Goal: Find specific page/section

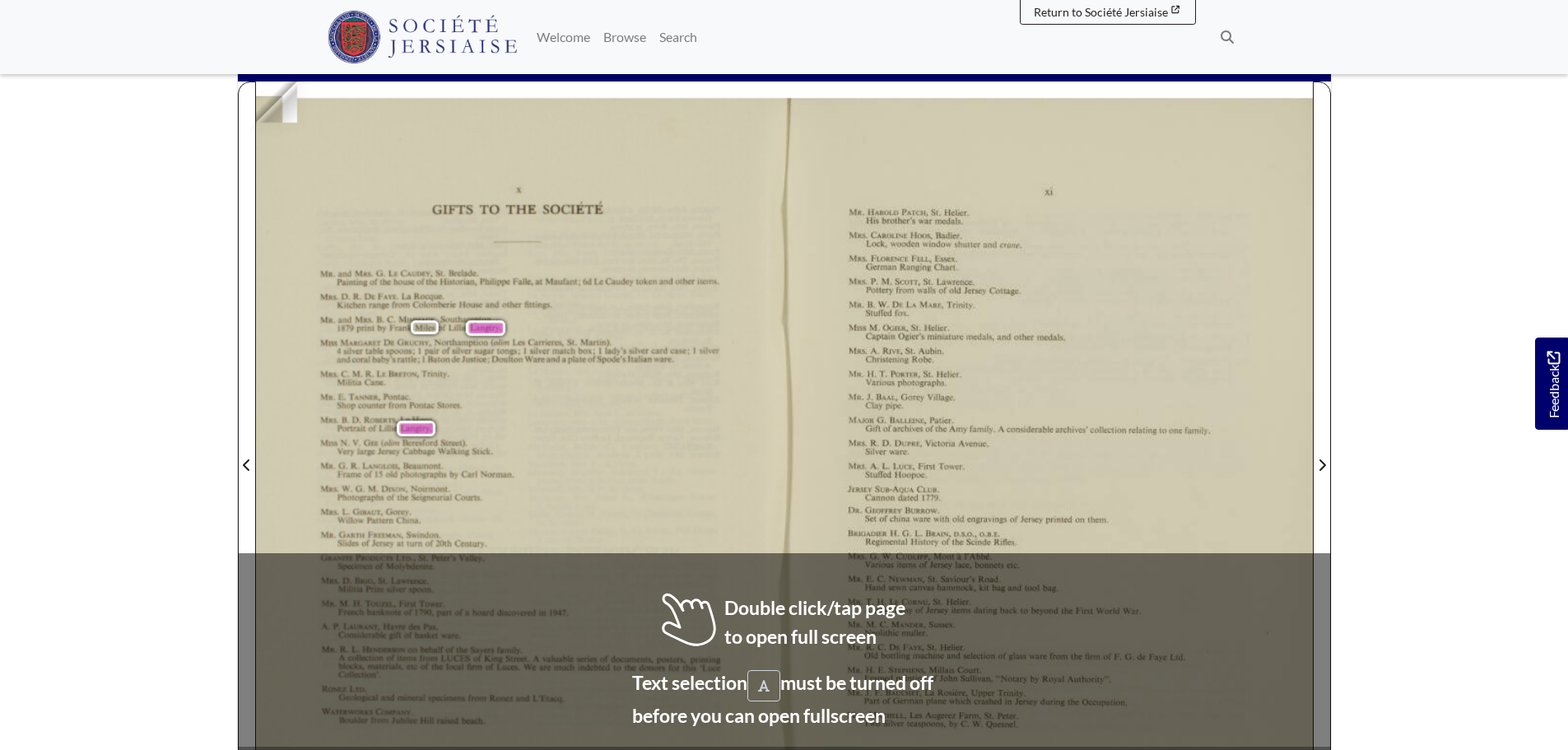
scroll to position [247, 0]
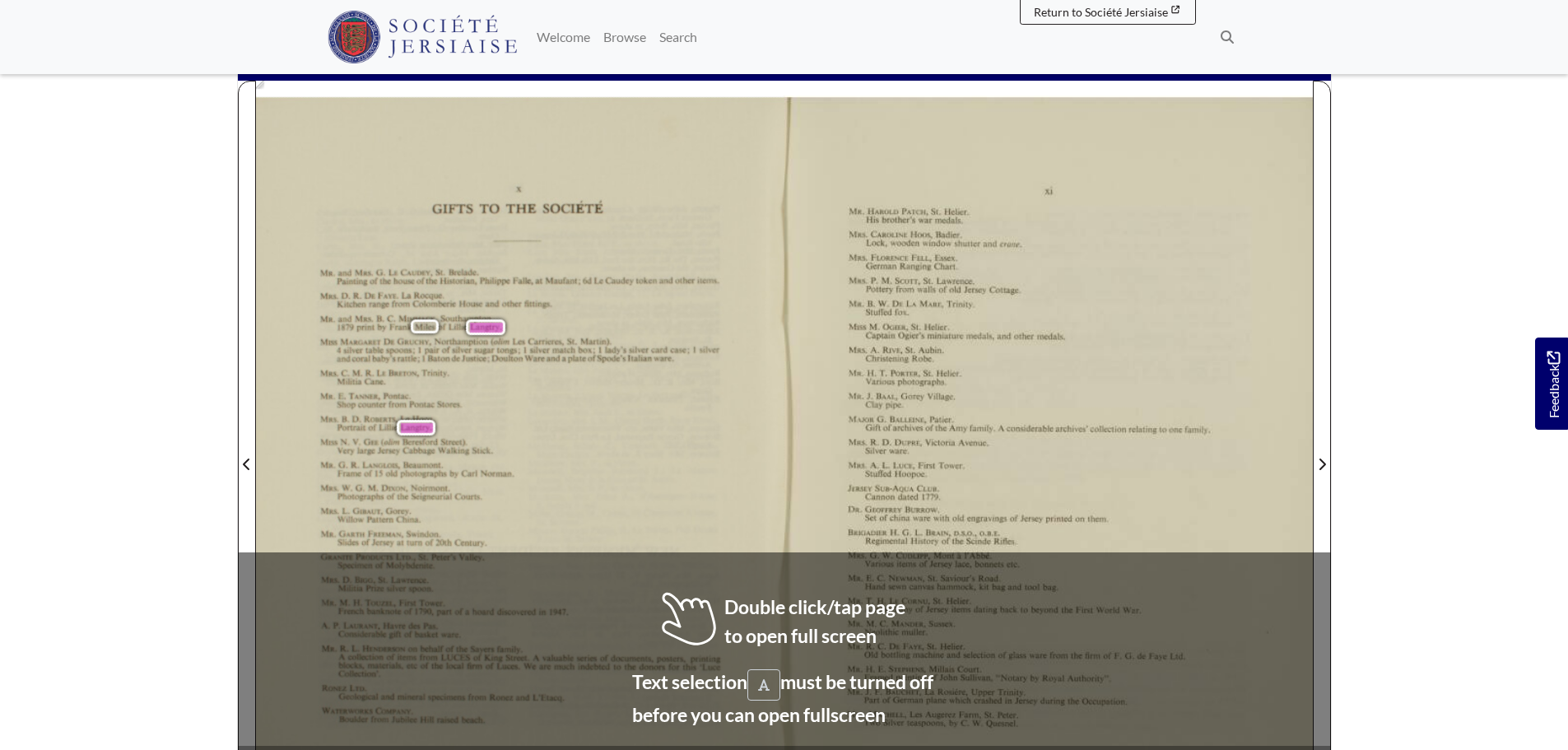
click at [667, 350] on span "card" at bounding box center [659, 349] width 15 height 5
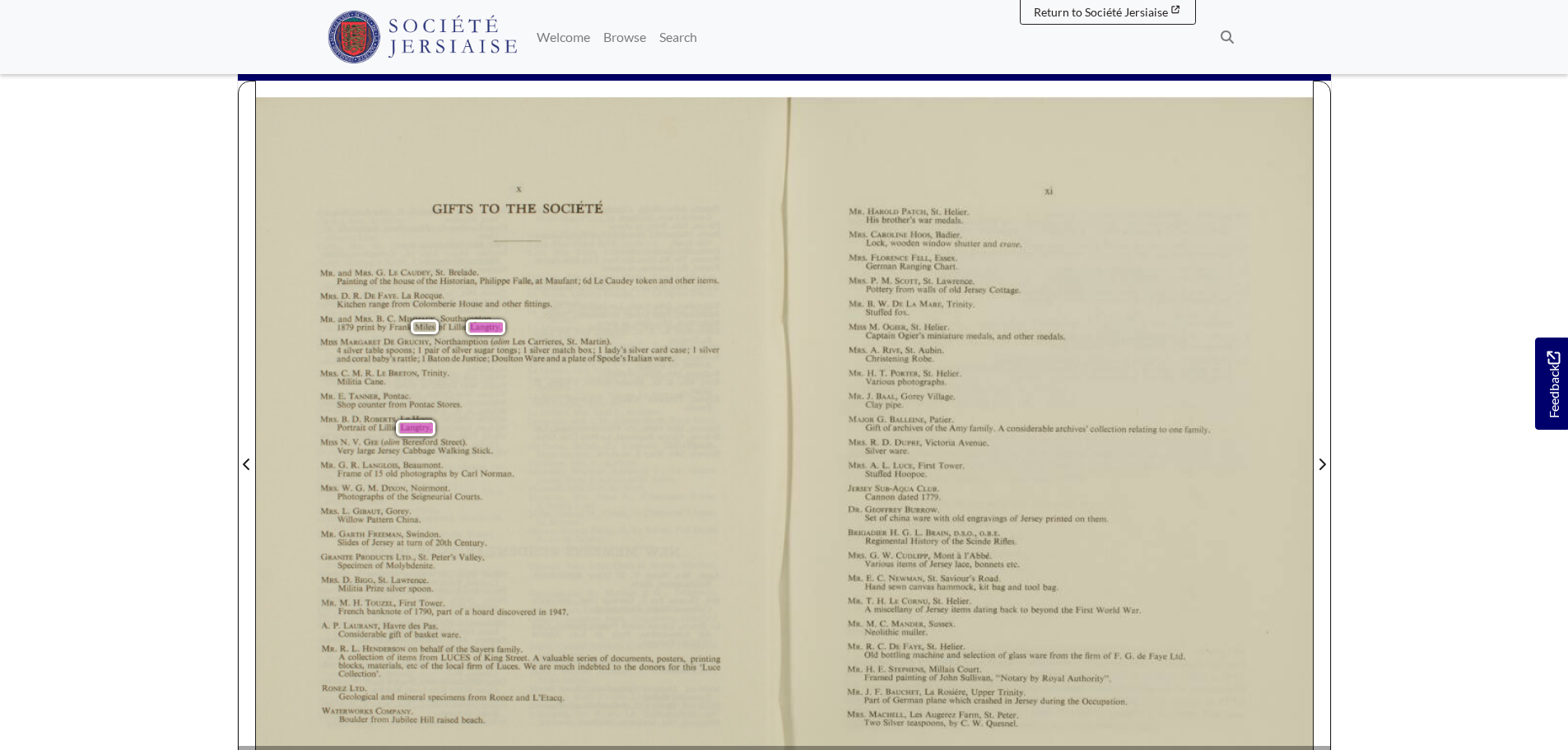
click at [505, 322] on span "[PERSON_NAME] ." at bounding box center [486, 326] width 40 height 15
click at [496, 329] on span "[PERSON_NAME] ." at bounding box center [503, 327] width 66 height 10
click at [527, 324] on div "X GIFTS TO THE SOCIETE MR. and MRS. G. LE CAUDEY, [GEOGRAPHIC_DATA][PERSON_NAME…" at bounding box center [520, 463] width 528 height 731
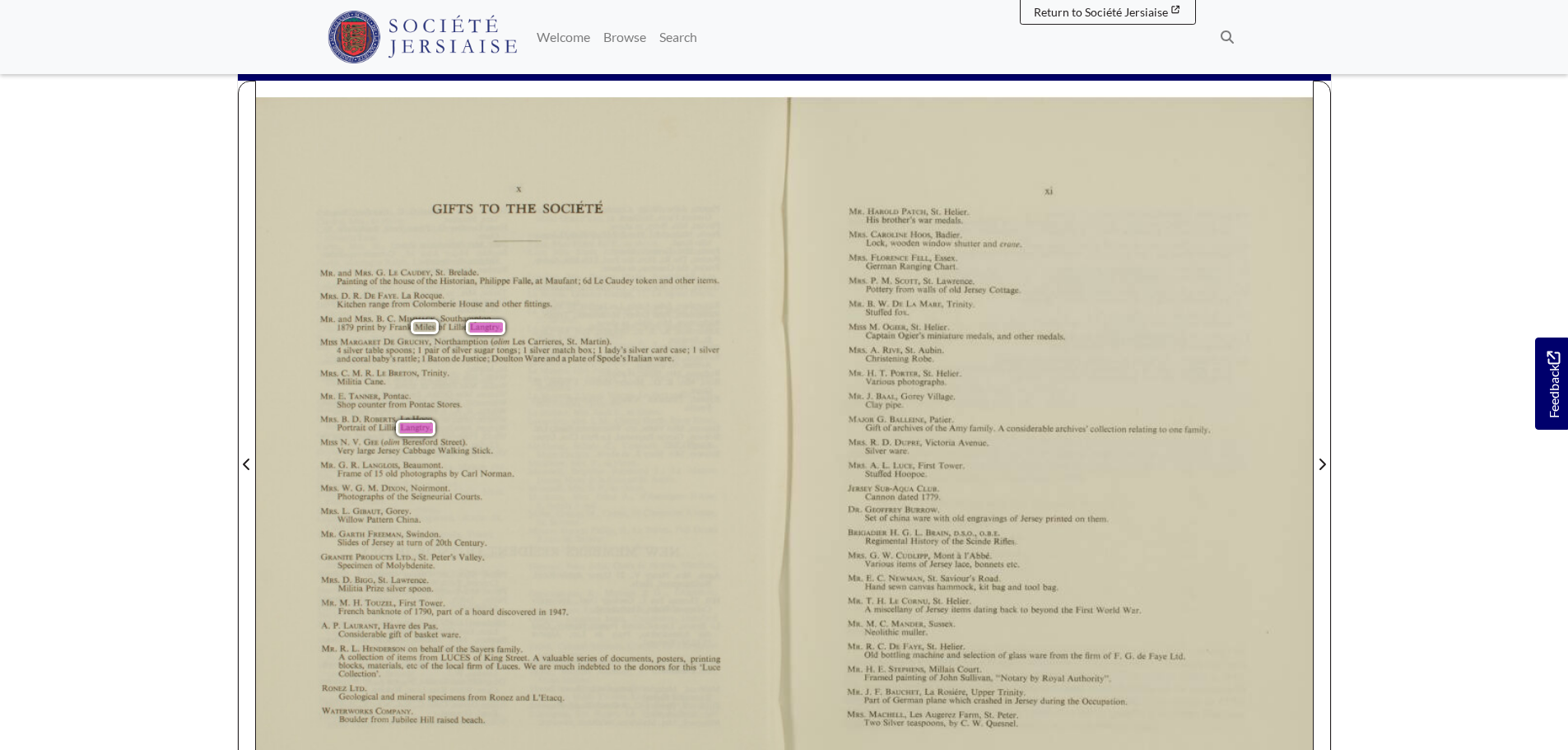
click at [459, 366] on div "X GIFTS TO THE SOCIETE MR. and MRS. G. LE CAUDEY, [GEOGRAPHIC_DATA][PERSON_NAME…" at bounding box center [520, 463] width 528 height 731
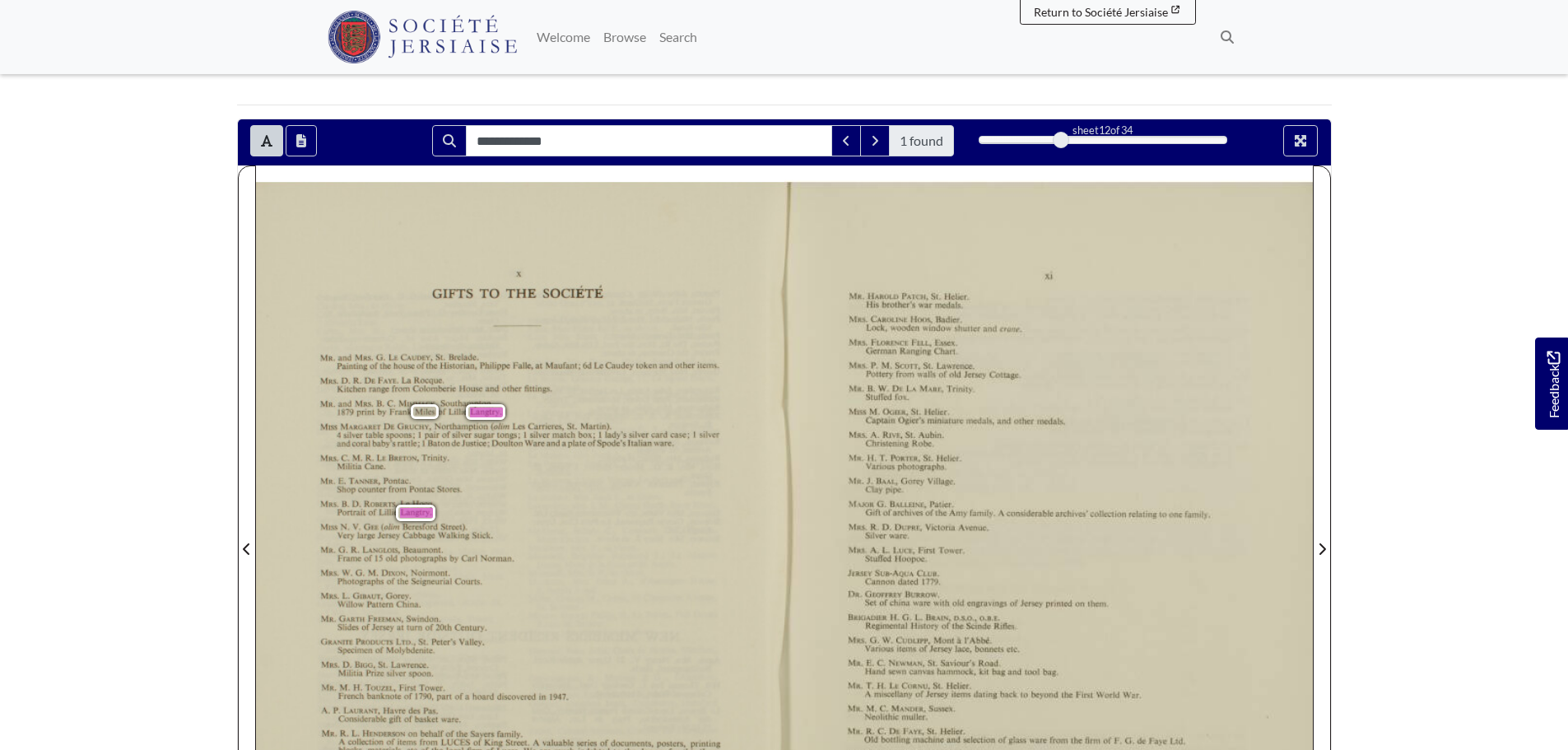
scroll to position [83, 0]
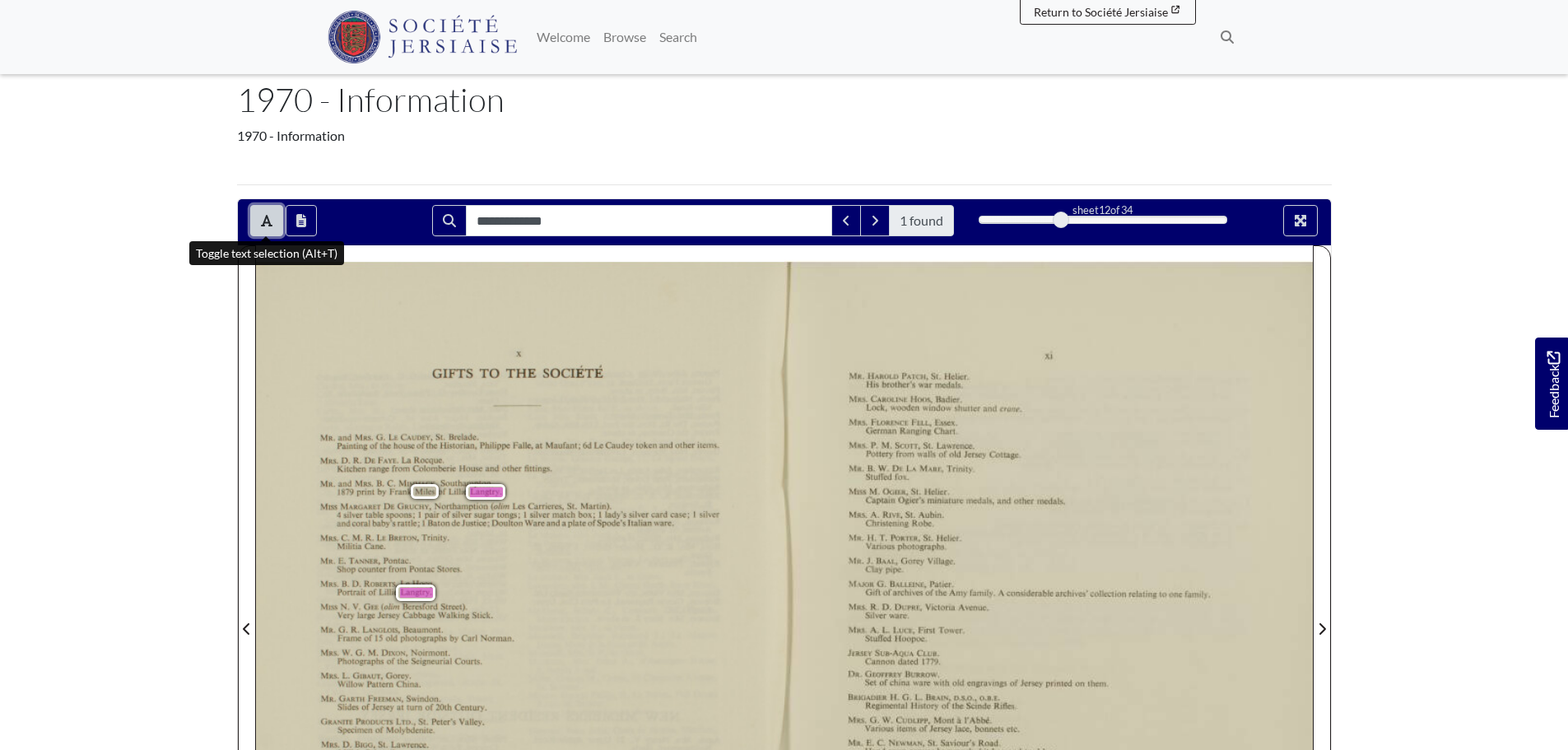
click at [274, 225] on button "Toggle text selection (Alt+T)" at bounding box center [267, 220] width 33 height 31
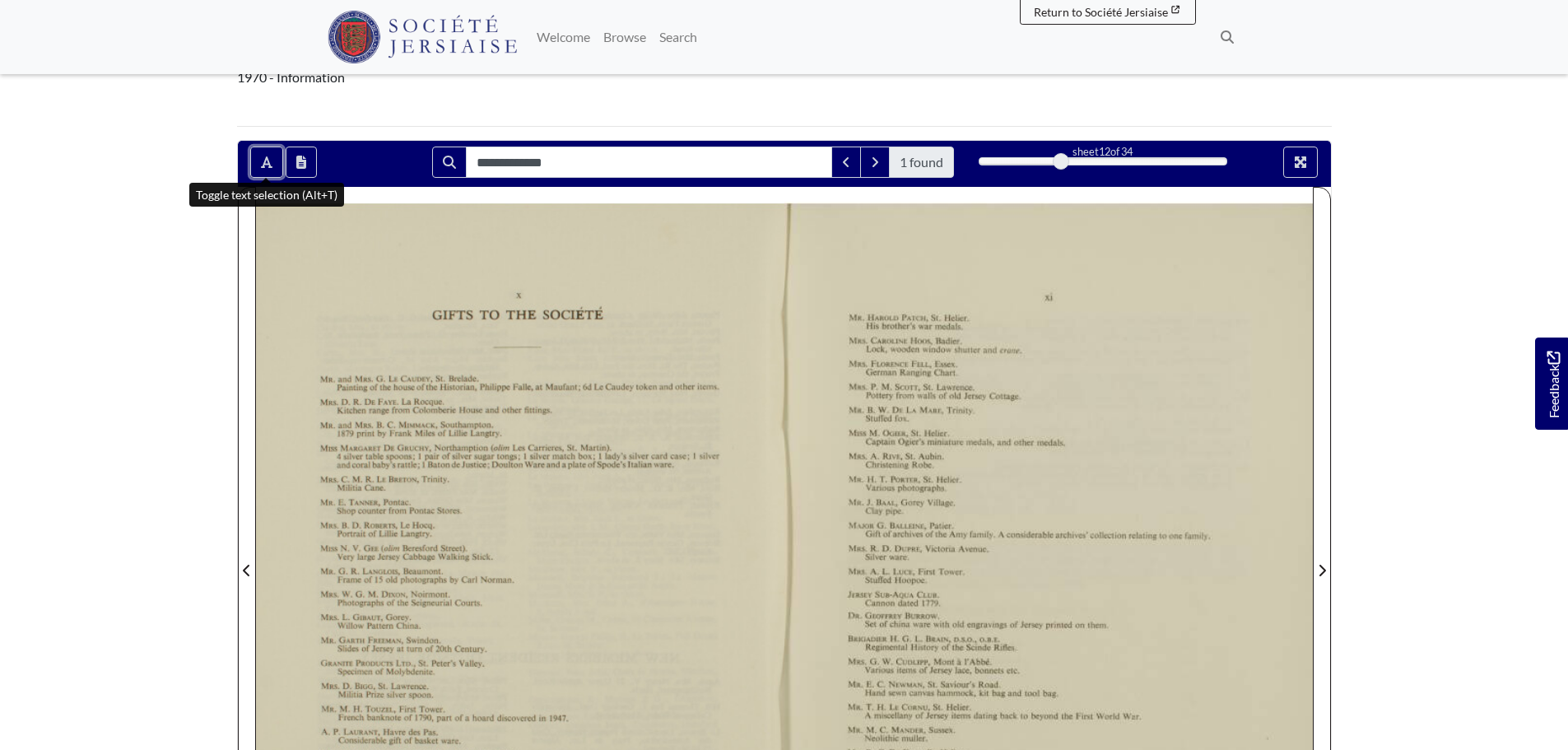
scroll to position [164, 0]
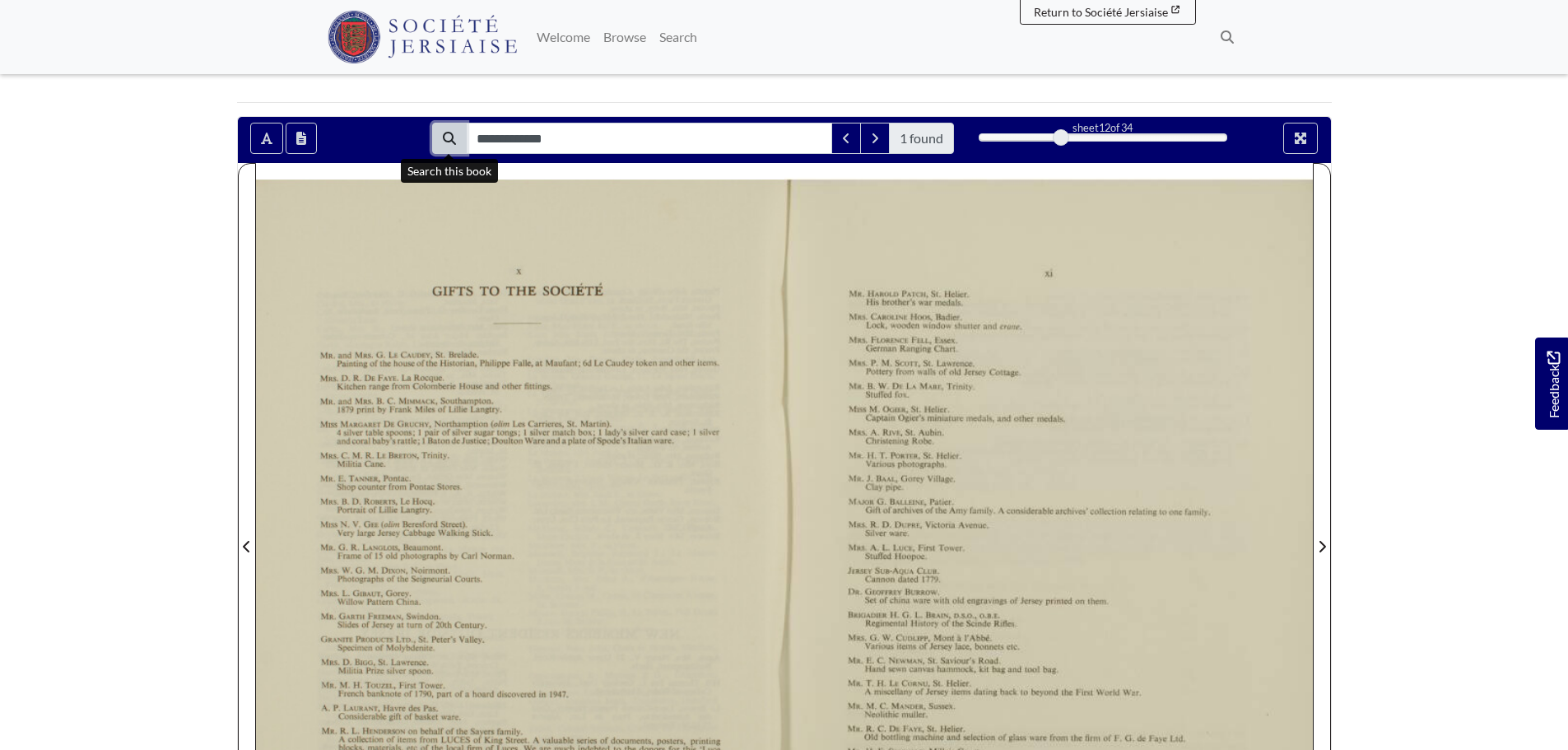
click at [453, 141] on icon "Search" at bounding box center [449, 138] width 13 height 13
click at [267, 137] on icon "Toggle text selection (Alt+T)" at bounding box center [266, 138] width 12 height 13
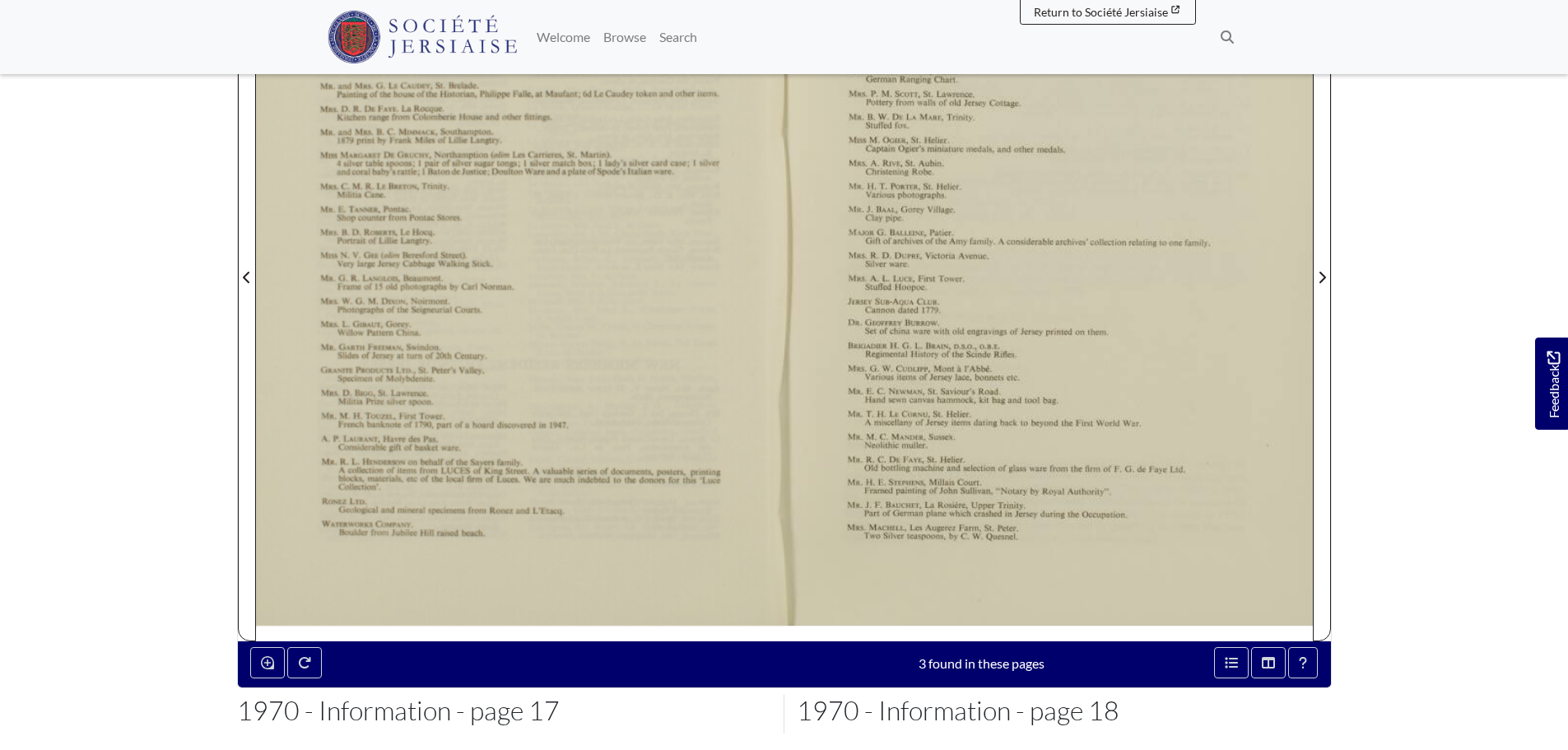
scroll to position [494, 0]
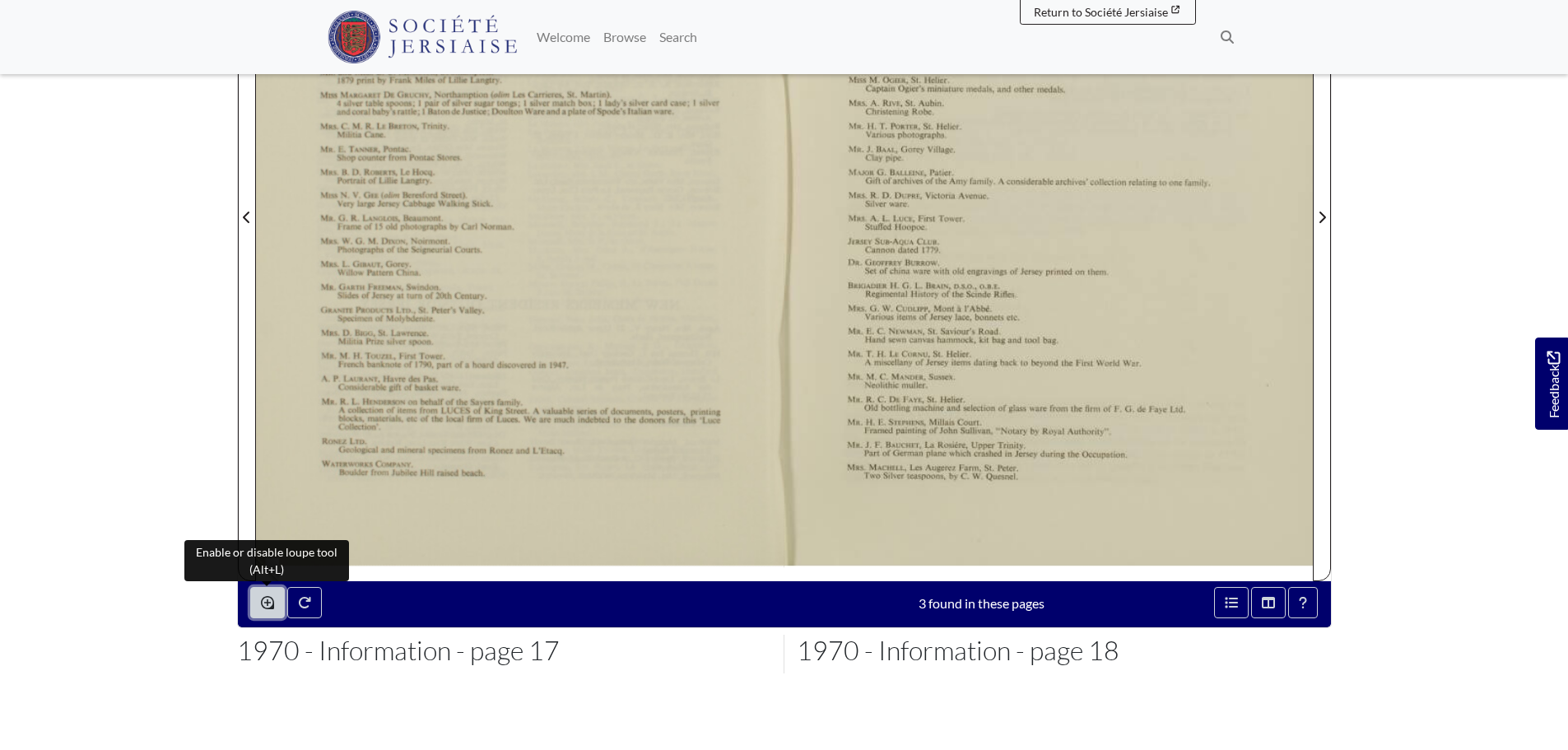
click at [278, 605] on button "Enable or disable loupe tool (Alt+L)" at bounding box center [268, 602] width 34 height 31
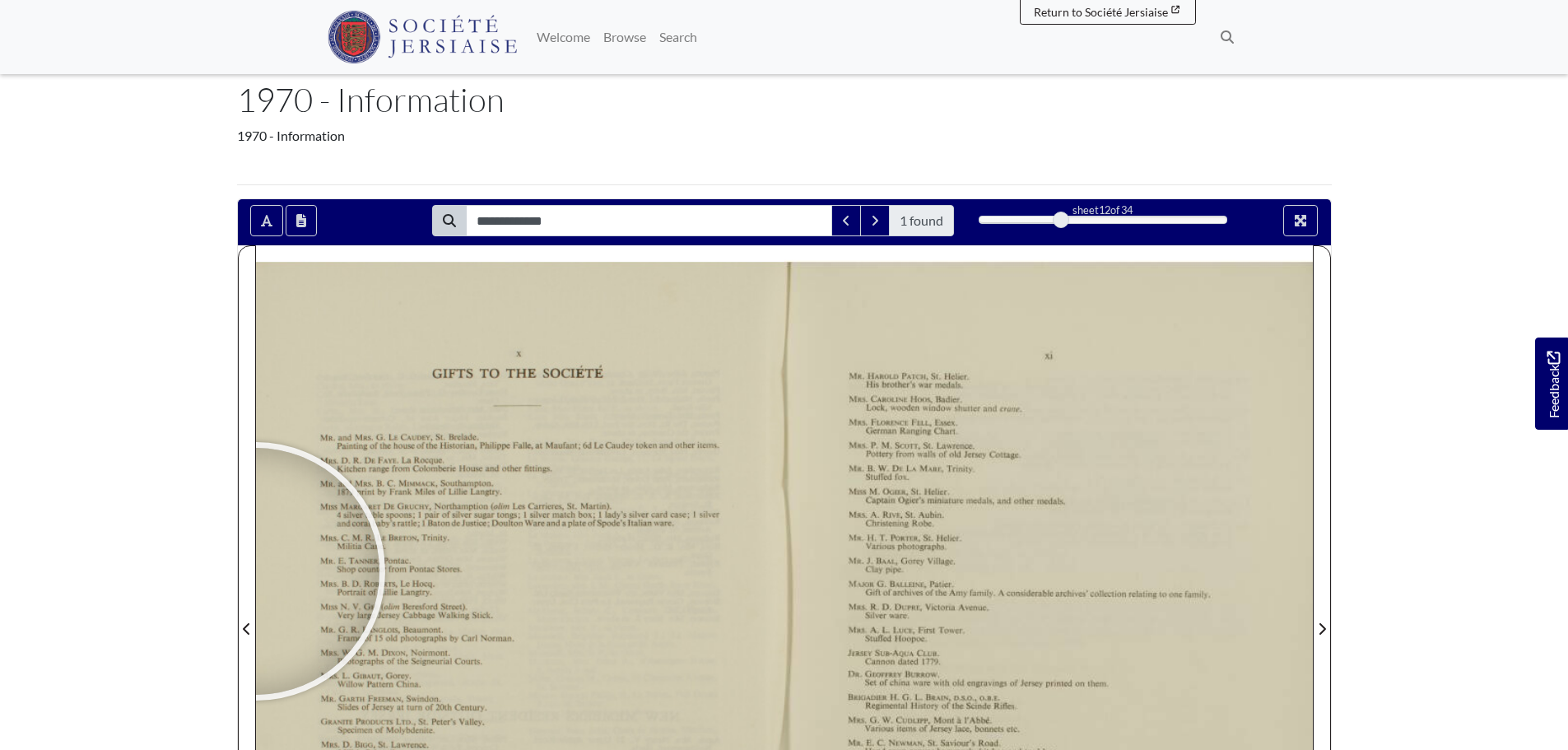
scroll to position [0, 0]
